Goal: Information Seeking & Learning: Learn about a topic

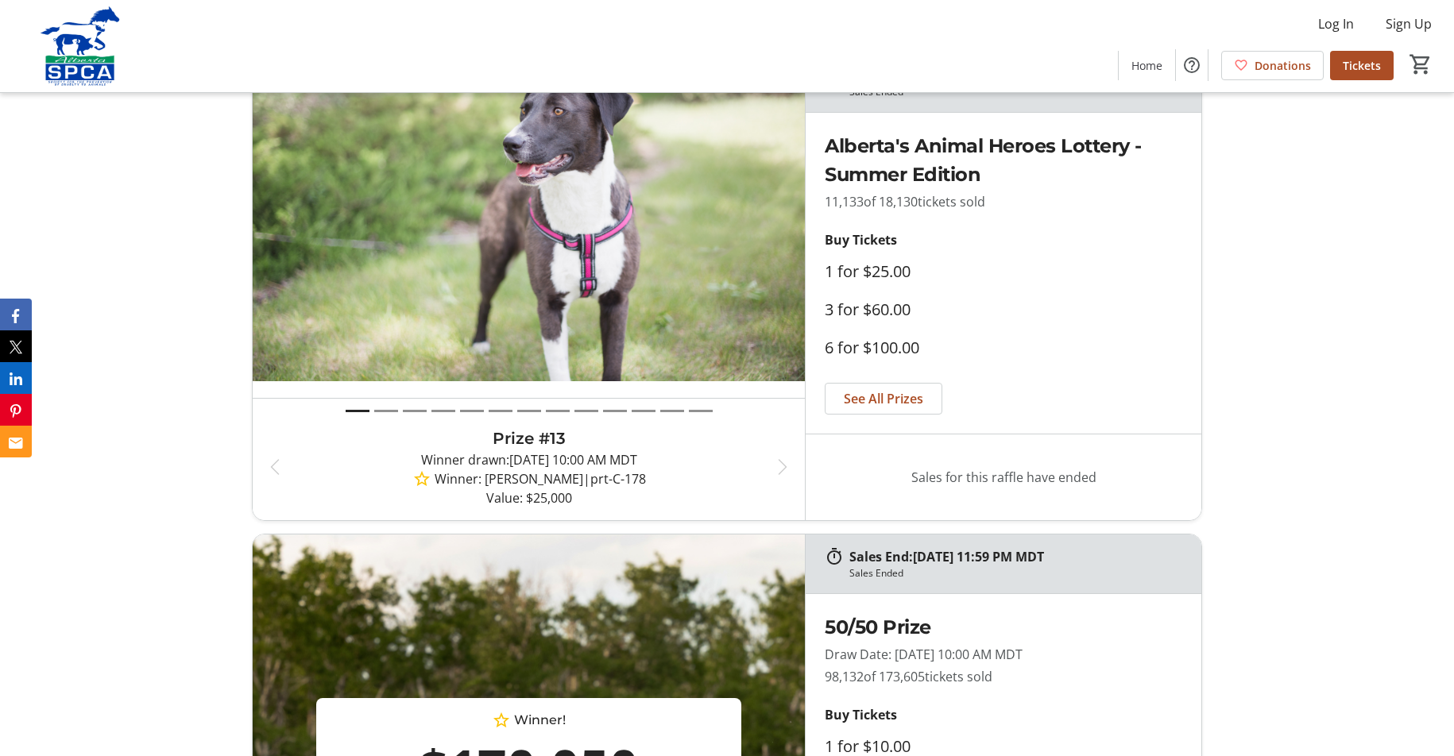
scroll to position [738, 0]
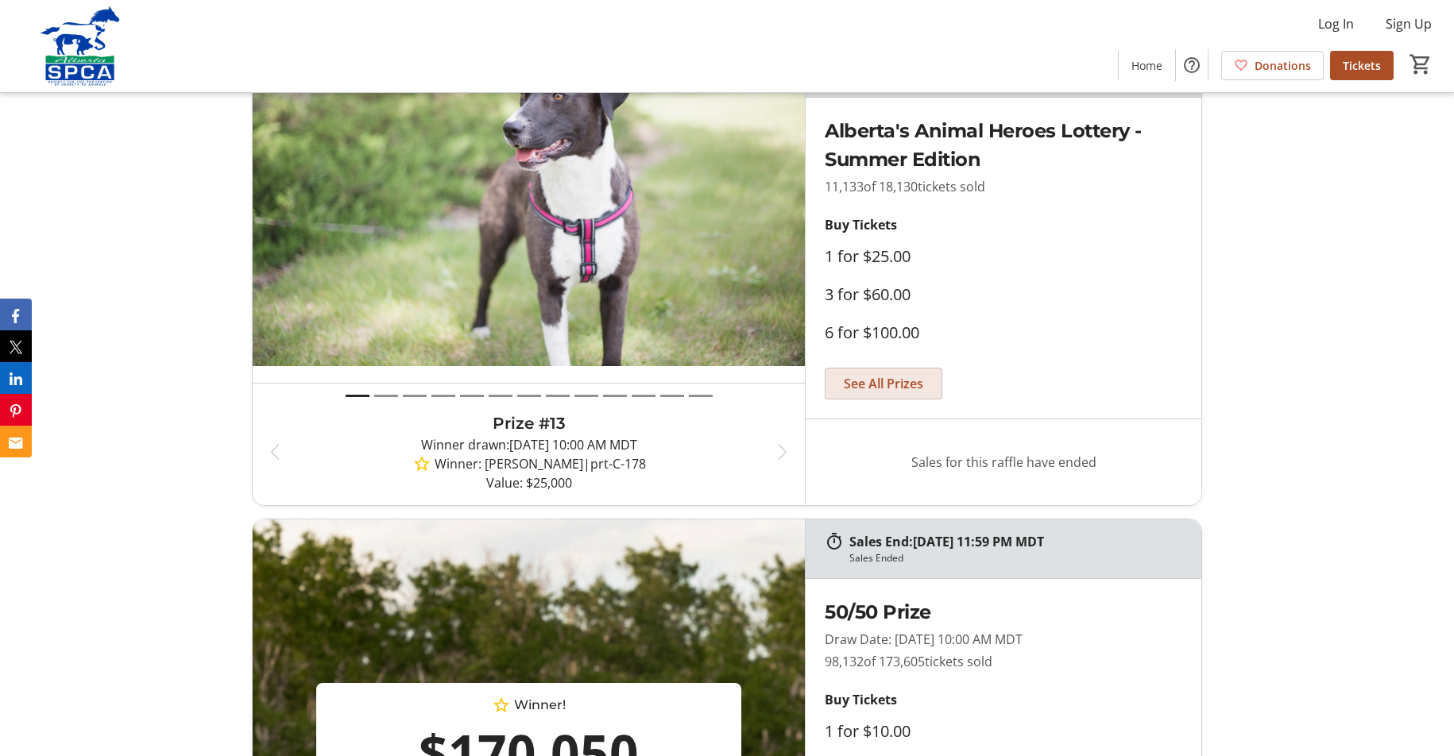
click at [902, 381] on span "See All Prizes" at bounding box center [883, 383] width 79 height 19
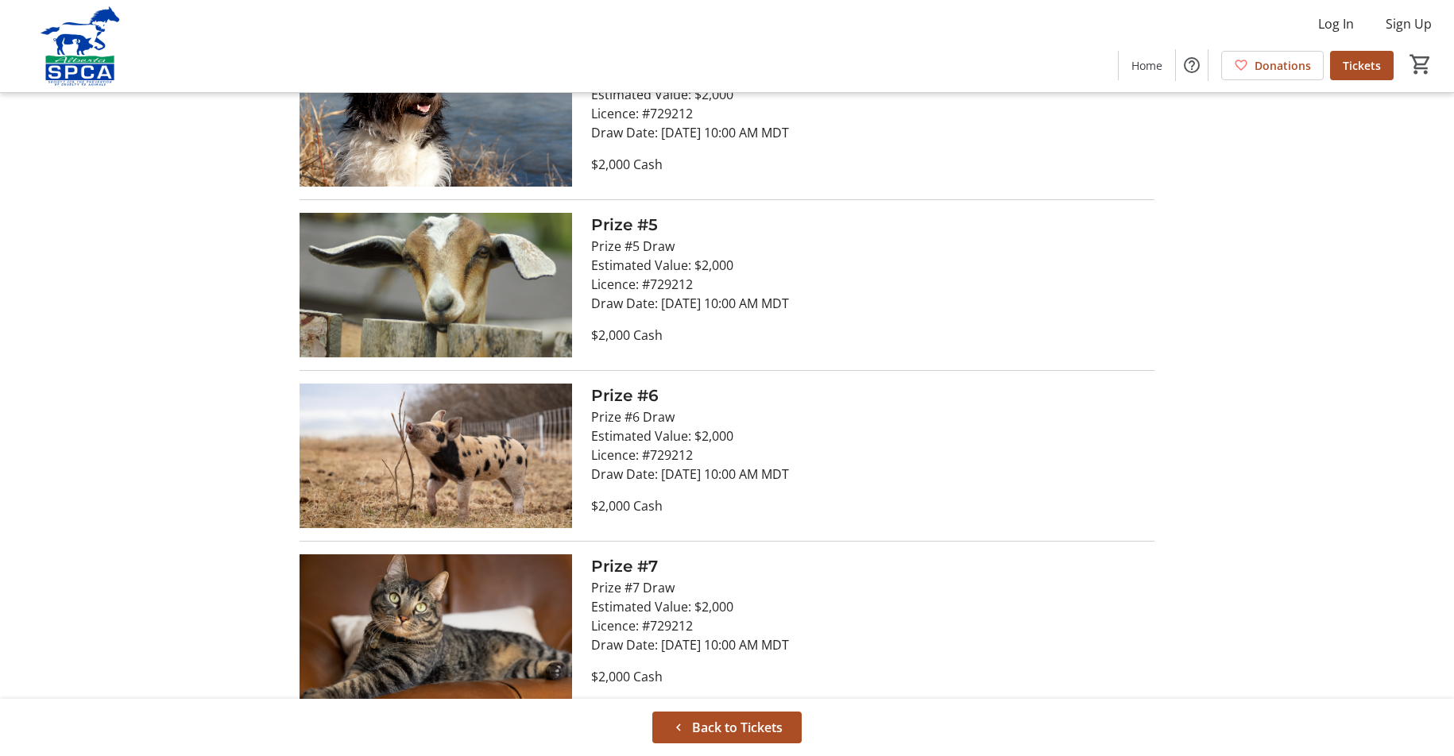
scroll to position [1662, 0]
click at [769, 728] on span "Back to Tickets" at bounding box center [737, 727] width 91 height 19
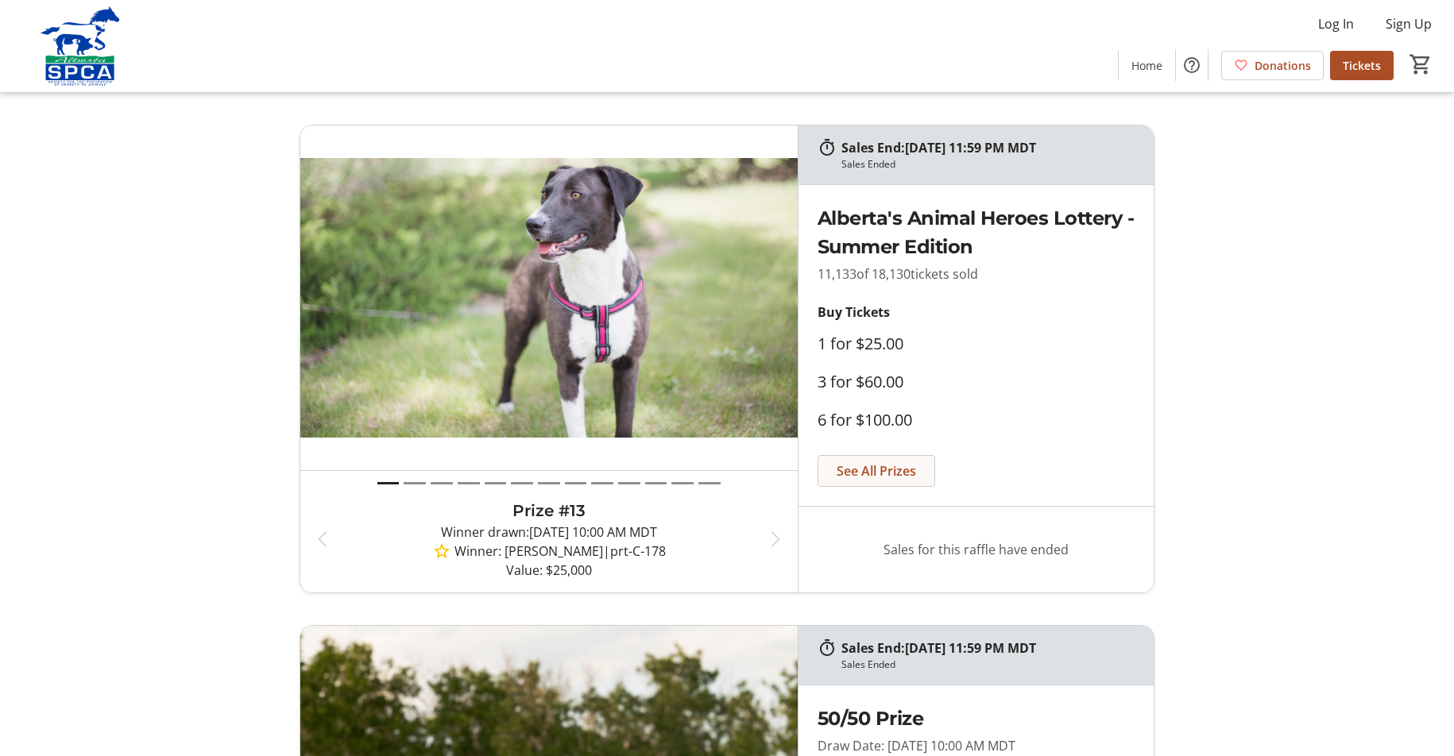
click at [871, 469] on span "See All Prizes" at bounding box center [875, 470] width 79 height 19
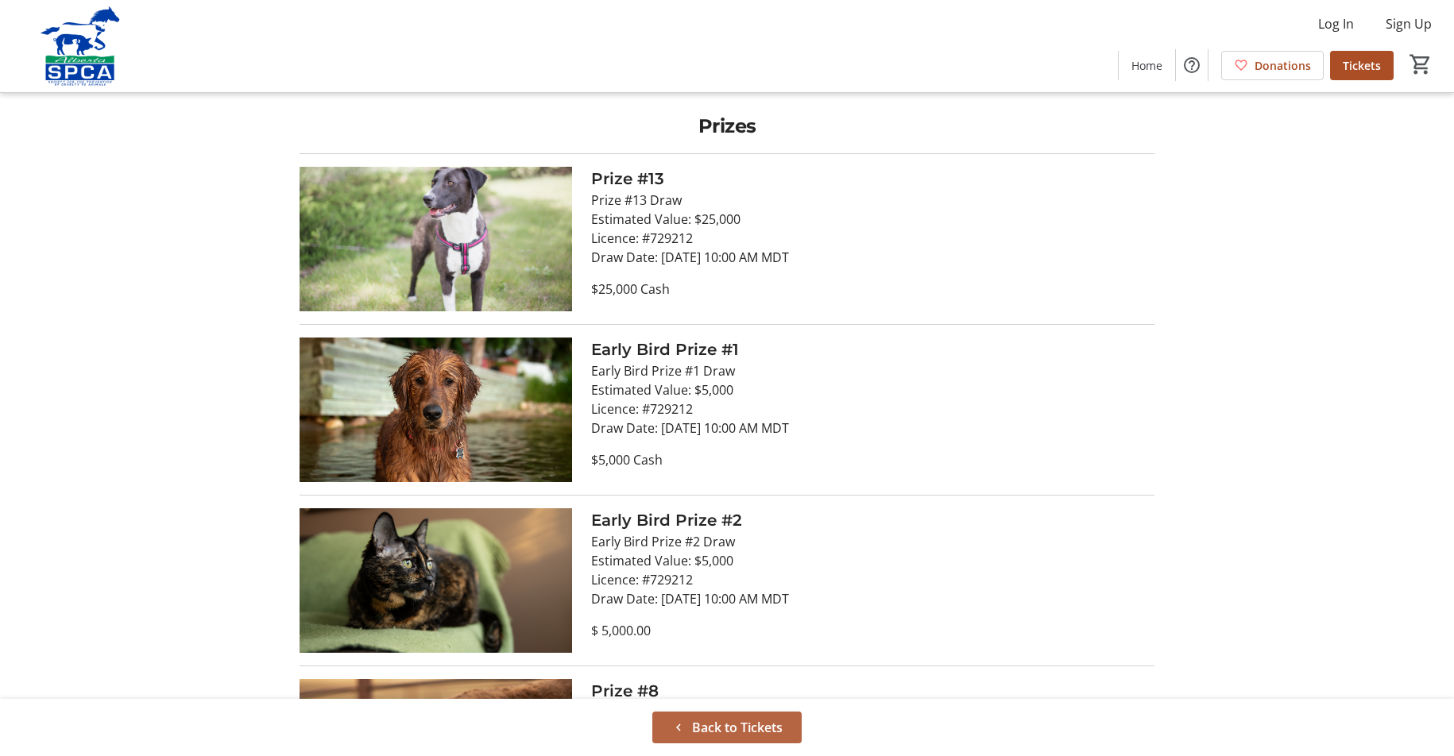
click at [784, 724] on span at bounding box center [726, 728] width 149 height 38
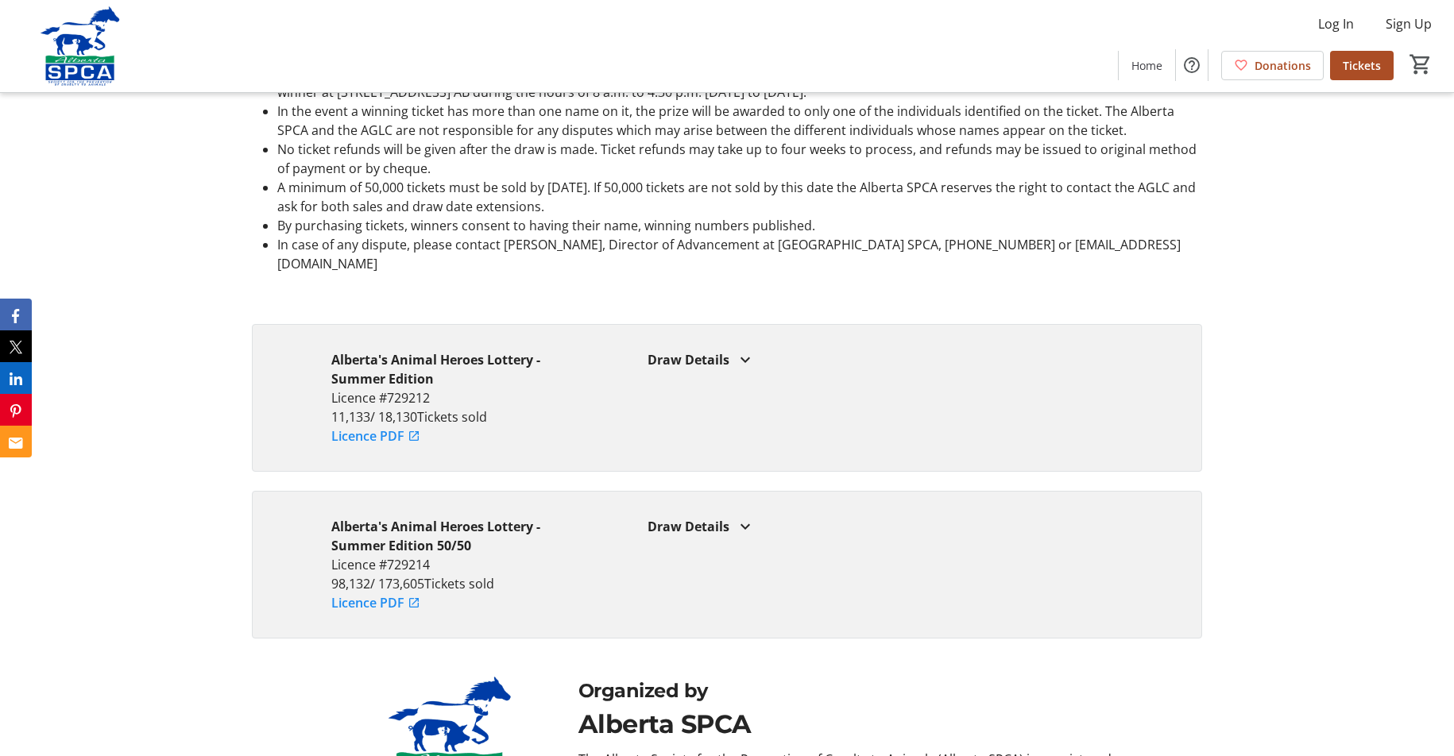
scroll to position [4215, 0]
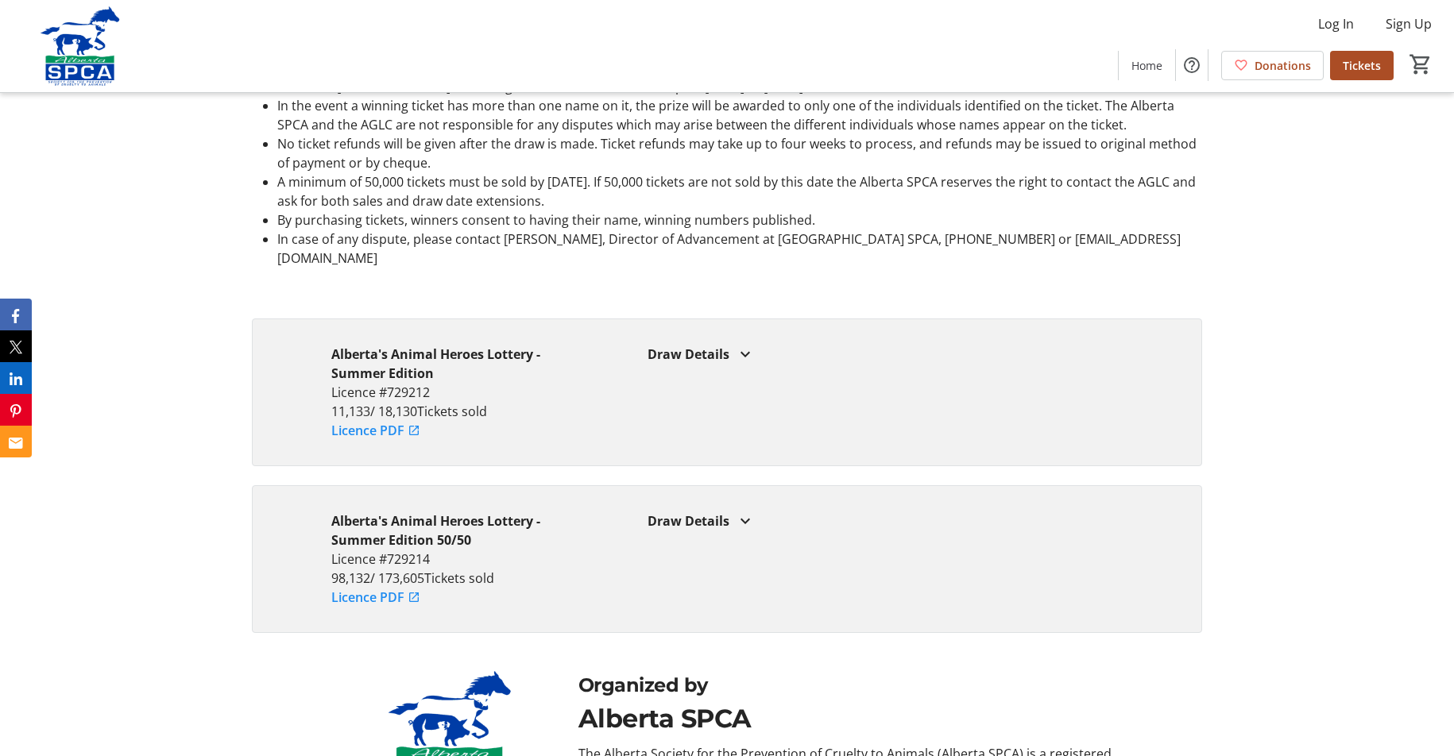
click at [703, 345] on div "Draw Details" at bounding box center [884, 354] width 474 height 19
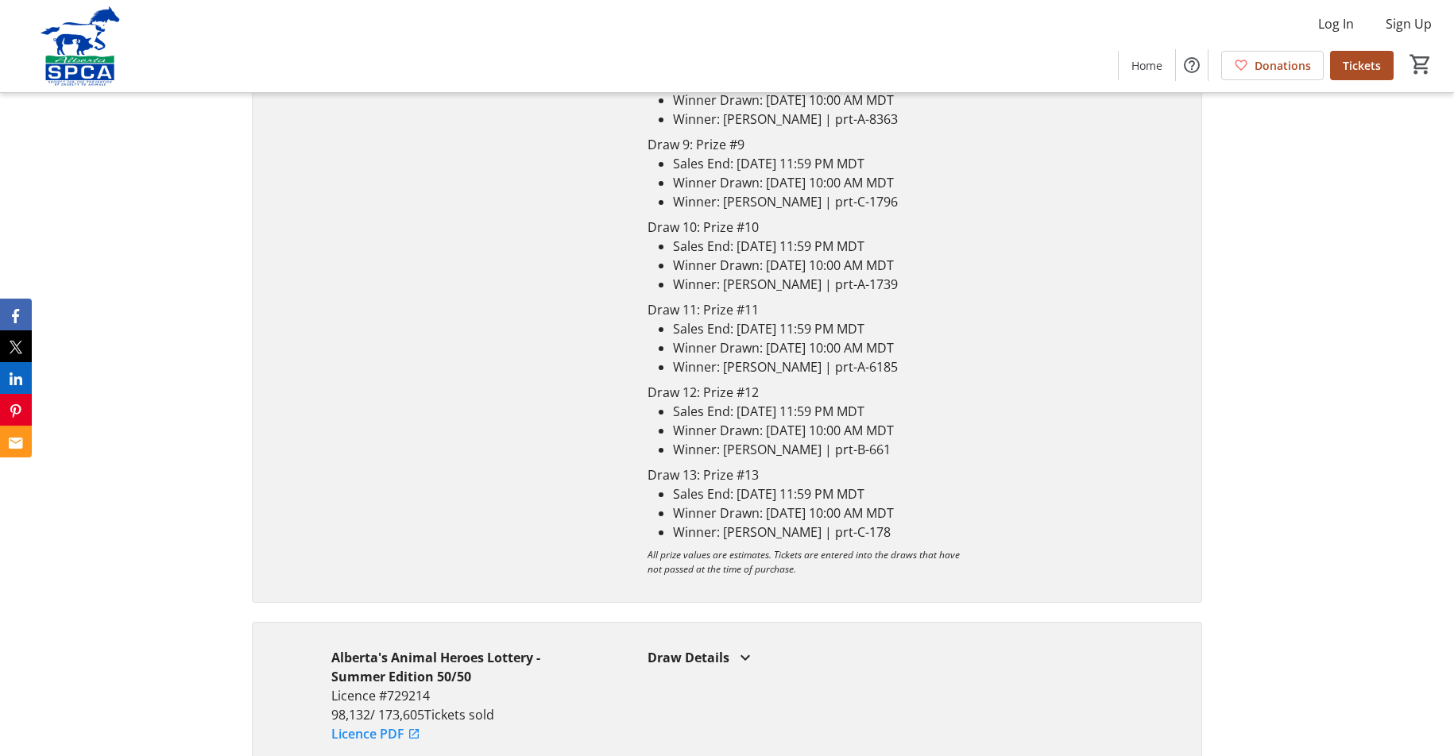
scroll to position [5112, 0]
click at [732, 647] on div "Draw Details" at bounding box center [884, 656] width 474 height 19
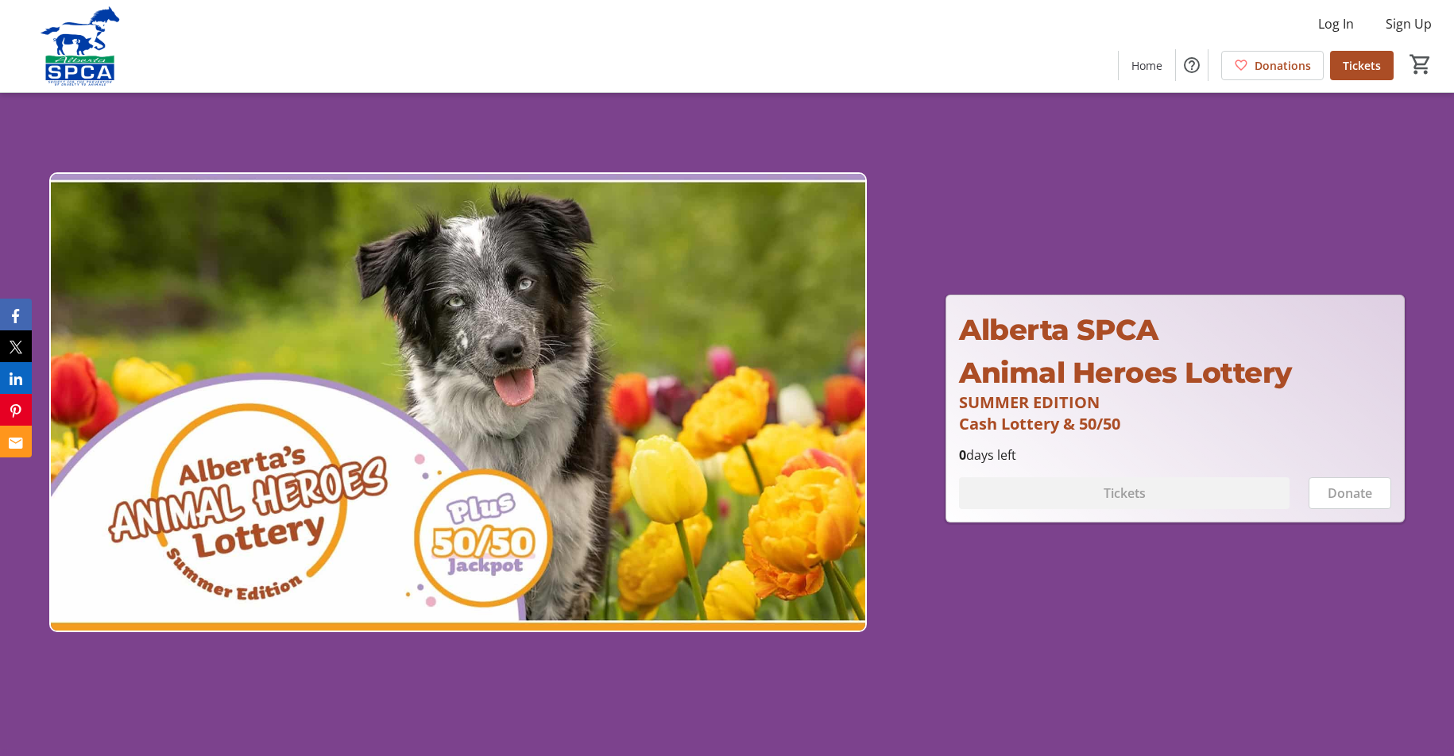
scroll to position [0, 0]
